Goal: Task Accomplishment & Management: Manage account settings

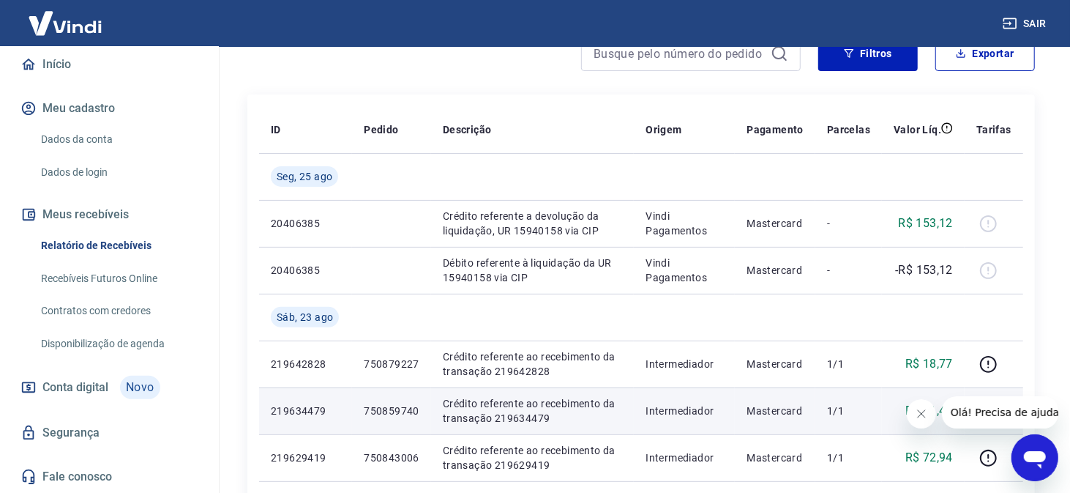
scroll to position [439, 0]
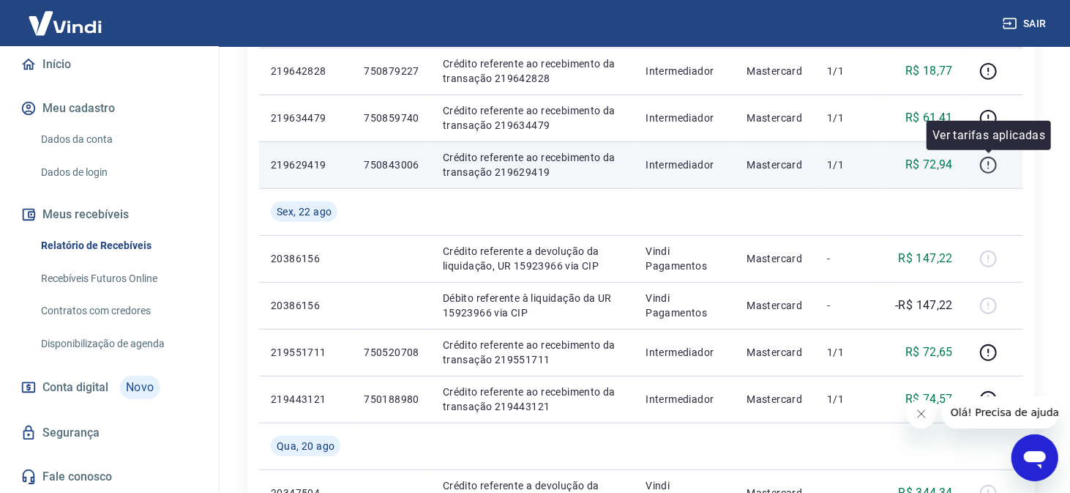
click at [991, 169] on icon "button" at bounding box center [989, 165] width 18 height 18
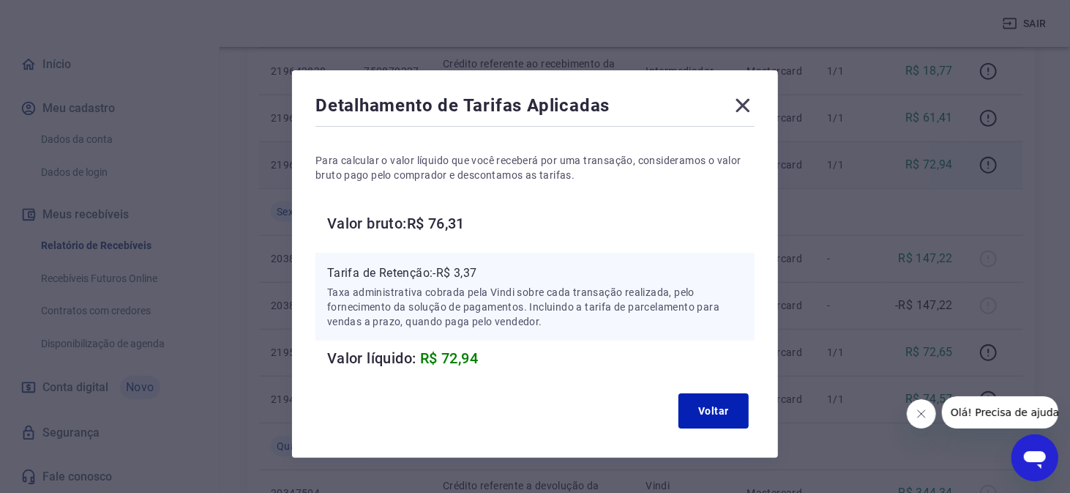
click at [749, 110] on icon at bounding box center [743, 106] width 14 height 14
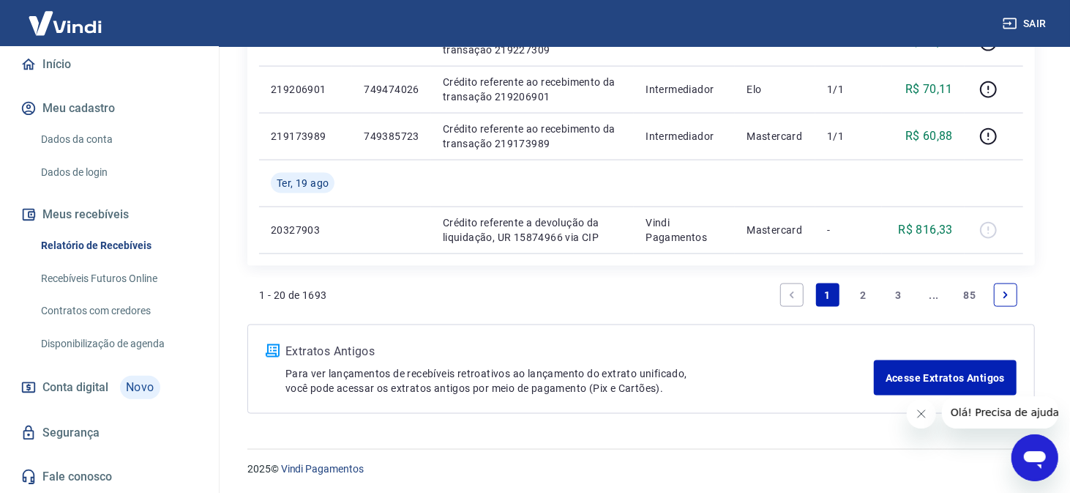
scroll to position [0, 0]
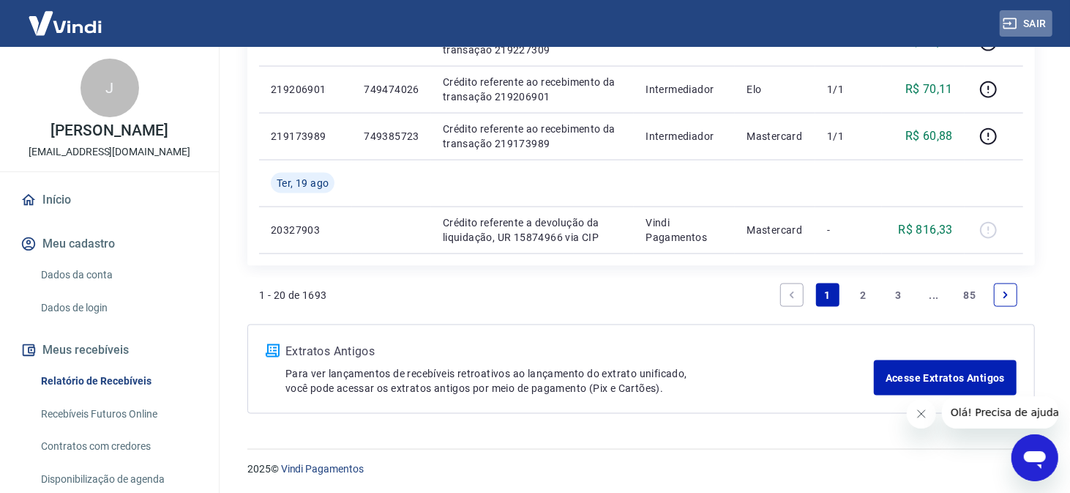
click at [1035, 23] on button "Sair" at bounding box center [1026, 23] width 53 height 27
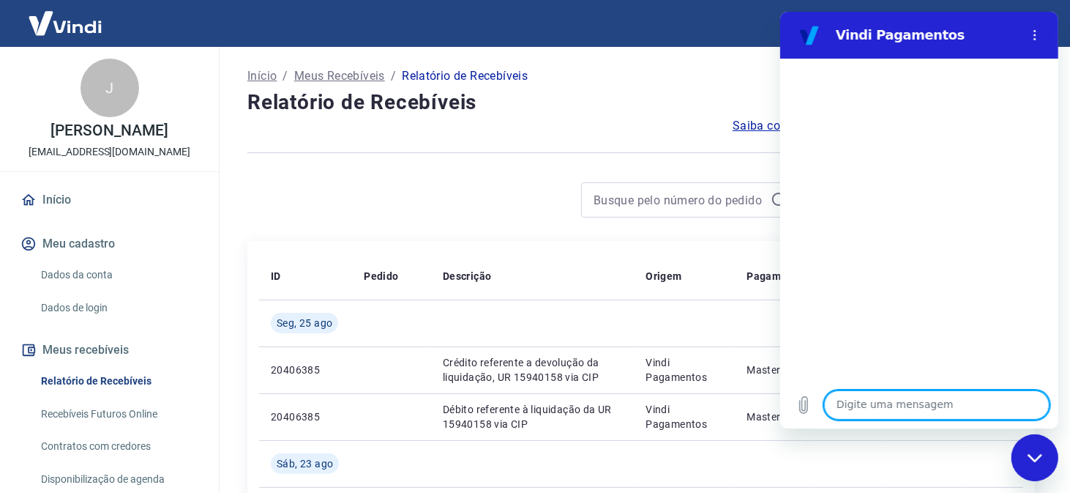
click at [1041, 457] on icon "Fechar janela de mensagens" at bounding box center [1034, 457] width 15 height 10
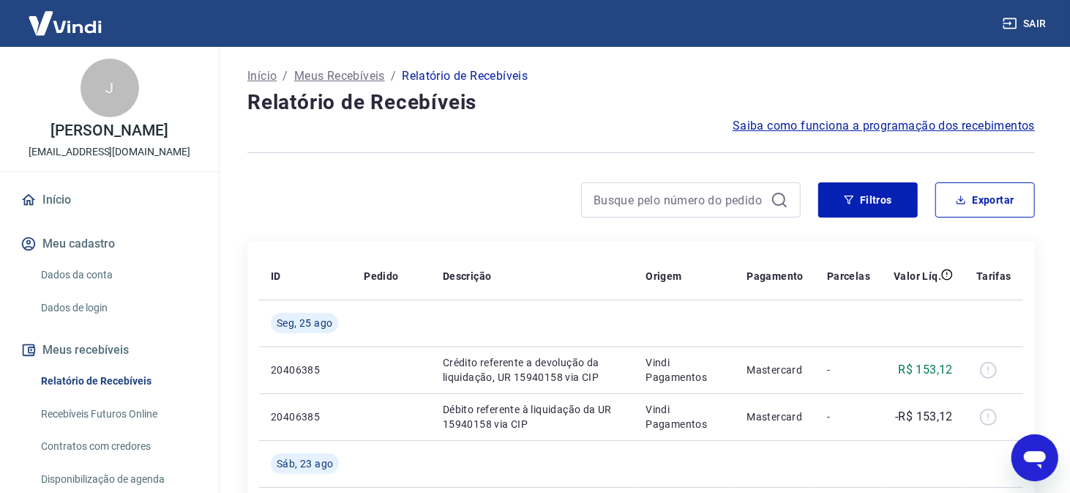
click at [1022, 29] on button "Sair" at bounding box center [1026, 23] width 53 height 27
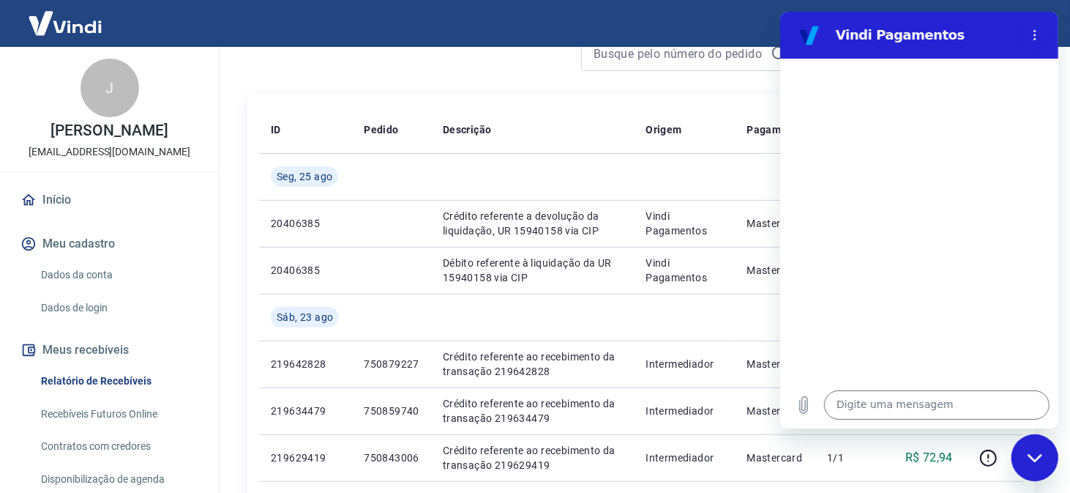
drag, startPoint x: 1032, startPoint y: 454, endPoint x: 2078, endPoint y: 837, distance: 1114.0
click at [1032, 455] on icon "Fechar janela de mensagens" at bounding box center [1034, 457] width 15 height 10
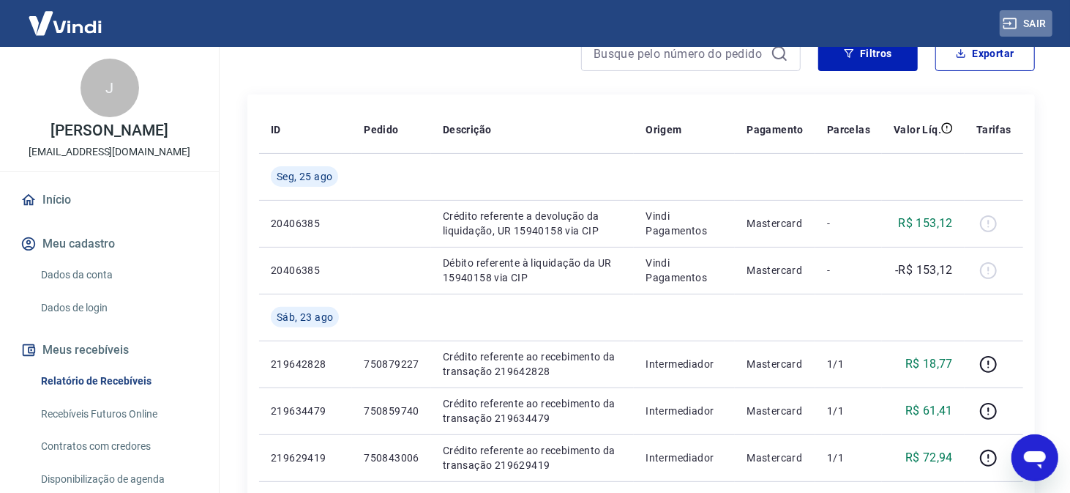
click at [1021, 25] on button "Sair" at bounding box center [1026, 23] width 53 height 27
